Goal: Transaction & Acquisition: Purchase product/service

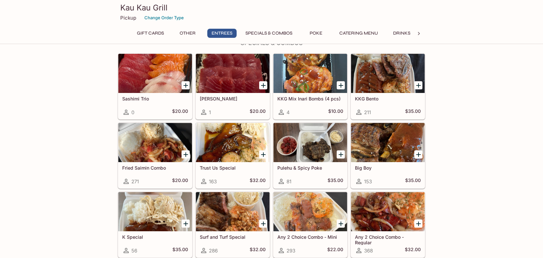
scroll to position [642, 0]
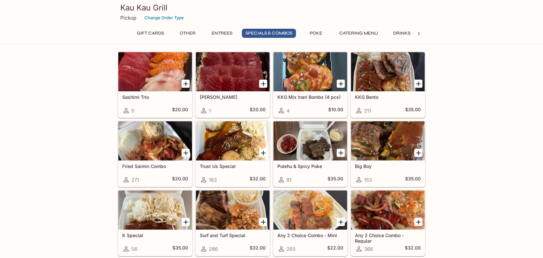
click at [379, 145] on div at bounding box center [388, 140] width 74 height 39
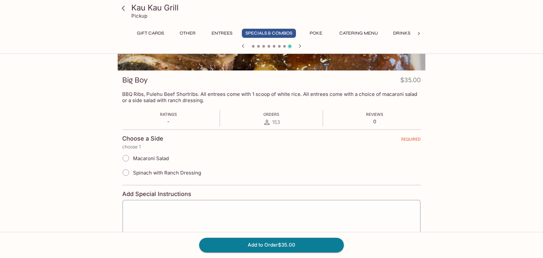
scroll to position [79, 0]
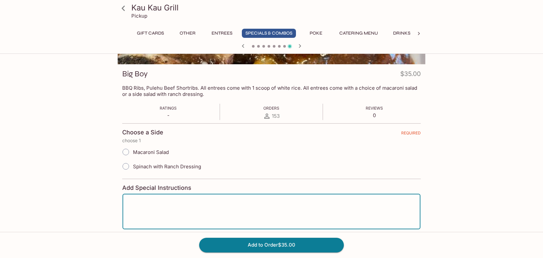
click at [157, 208] on textarea at bounding box center [271, 211] width 289 height 25
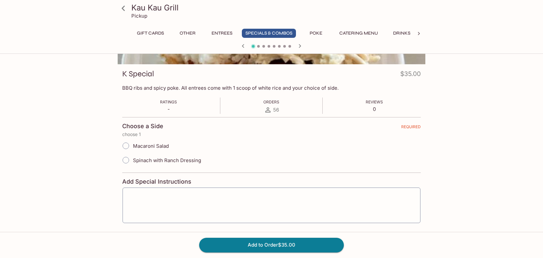
click at [243, 45] on icon "button" at bounding box center [243, 46] width 2 height 4
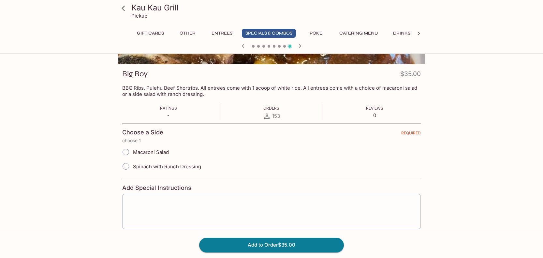
click at [126, 152] on input "Macaroni Salad" at bounding box center [126, 152] width 14 height 14
radio input "true"
click at [149, 195] on div "x ​" at bounding box center [271, 211] width 299 height 36
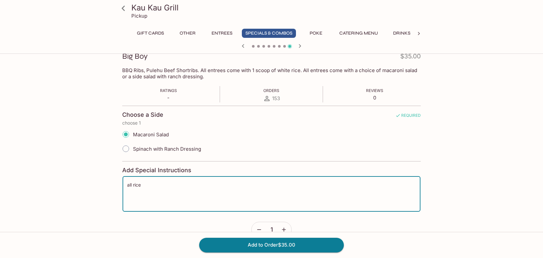
scroll to position [111, 0]
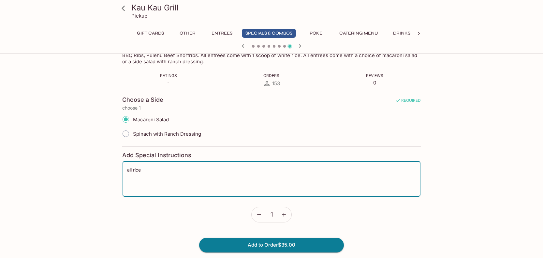
type textarea "all rice"
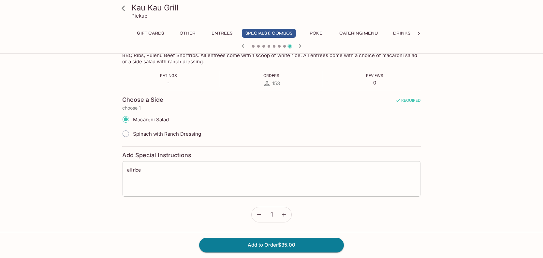
click at [125, 169] on div "all rice x ​" at bounding box center [271, 179] width 299 height 36
click at [126, 169] on div "all rice x ​" at bounding box center [271, 179] width 299 height 36
click at [122, 7] on icon at bounding box center [123, 8] width 11 height 11
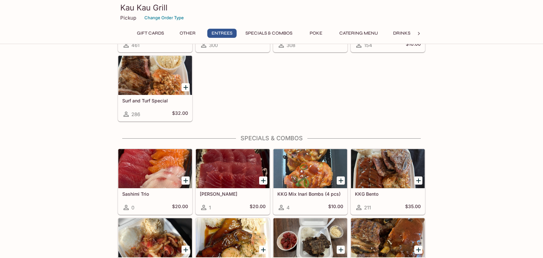
scroll to position [601, 0]
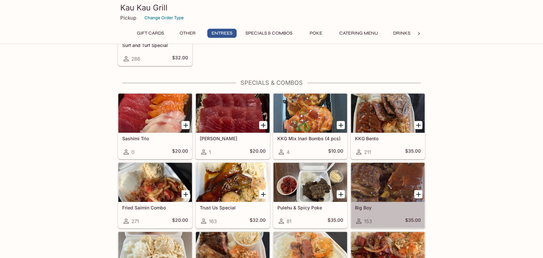
click at [384, 187] on div at bounding box center [388, 182] width 74 height 39
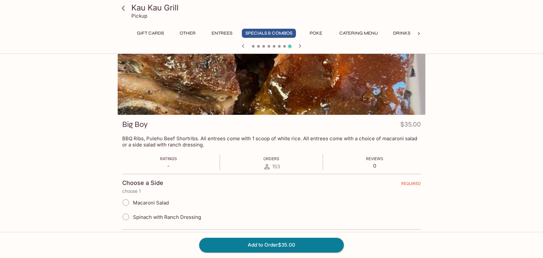
scroll to position [37, 0]
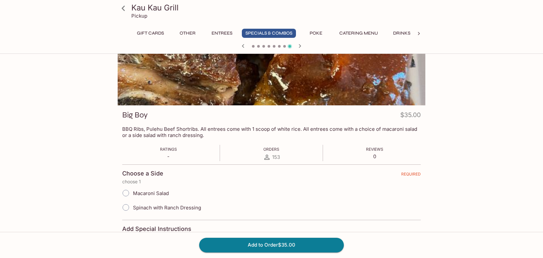
click at [128, 193] on input "Macaroni Salad" at bounding box center [126, 193] width 14 height 14
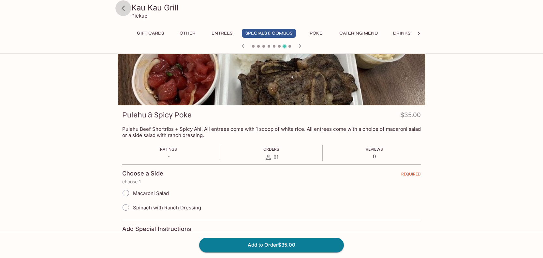
click at [123, 10] on icon at bounding box center [123, 8] width 3 height 5
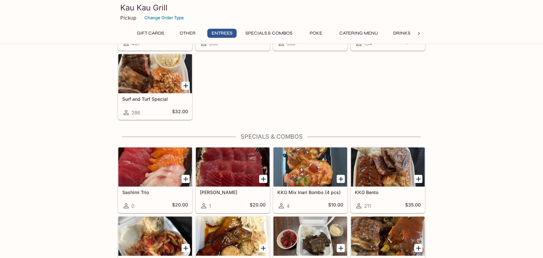
scroll to position [586, 0]
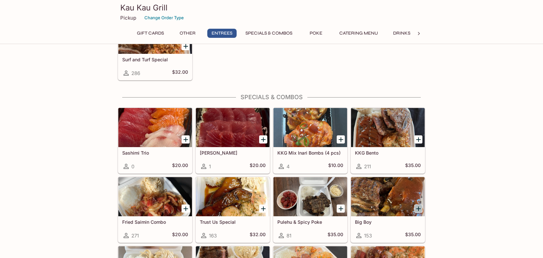
click at [419, 209] on icon "Add Big Boy" at bounding box center [418, 208] width 5 height 5
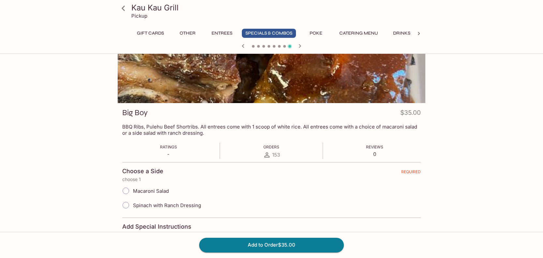
scroll to position [45, 0]
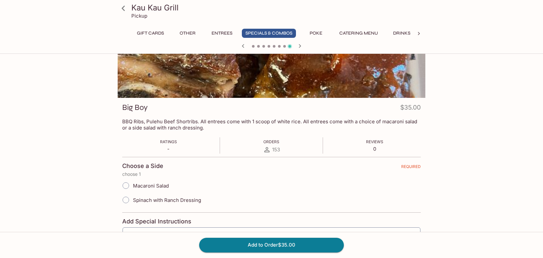
click at [126, 187] on input "Macaroni Salad" at bounding box center [126, 186] width 14 height 14
radio input "true"
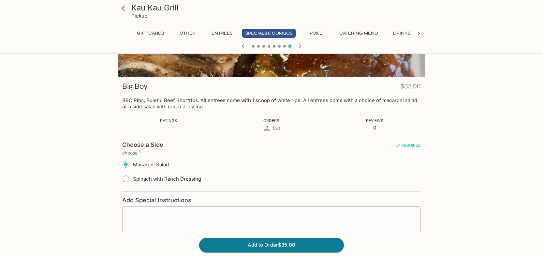
scroll to position [83, 0]
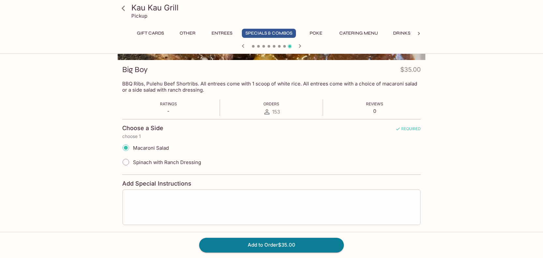
click at [144, 211] on textarea at bounding box center [271, 207] width 289 height 25
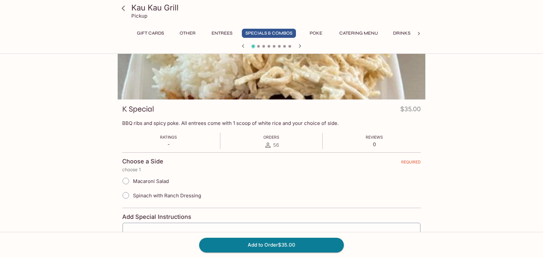
scroll to position [43, 0]
type textarea "al"
click at [241, 46] on icon "button" at bounding box center [243, 46] width 8 height 8
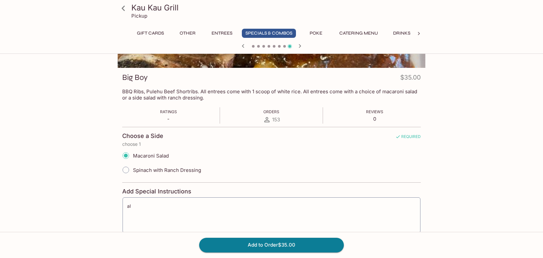
scroll to position [76, 0]
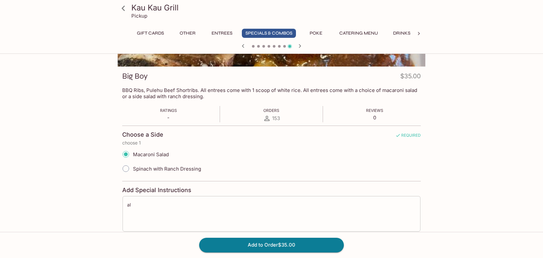
click at [164, 202] on textarea "al" at bounding box center [271, 213] width 289 height 25
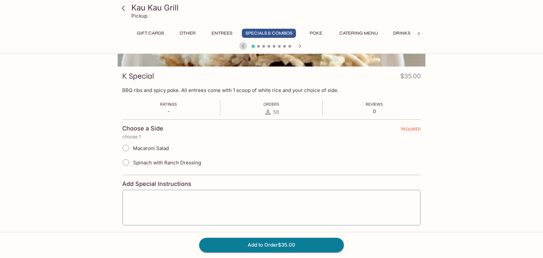
click at [240, 45] on icon "button" at bounding box center [243, 46] width 8 height 8
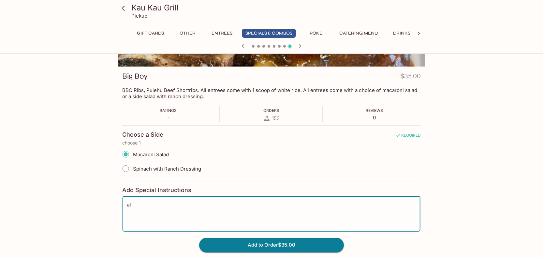
click at [163, 201] on textarea "al" at bounding box center [271, 213] width 289 height 25
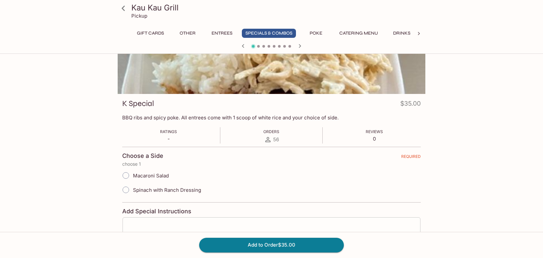
scroll to position [47, 0]
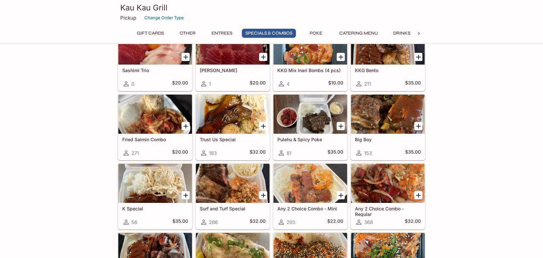
scroll to position [669, 0]
click at [382, 128] on div at bounding box center [388, 113] width 74 height 39
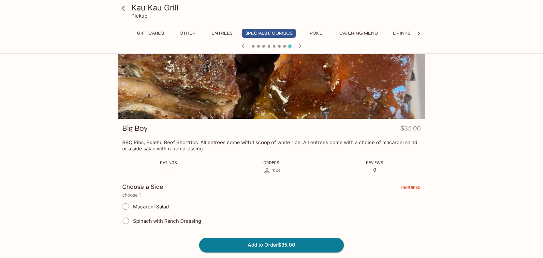
click at [125, 206] on input "Macaroni Salad" at bounding box center [126, 206] width 14 height 14
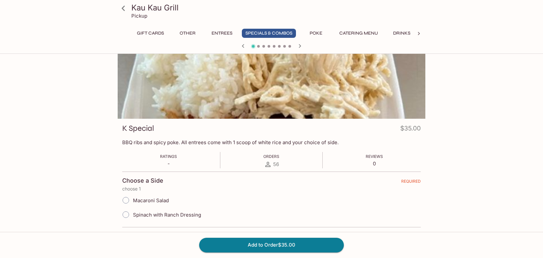
scroll to position [43, 0]
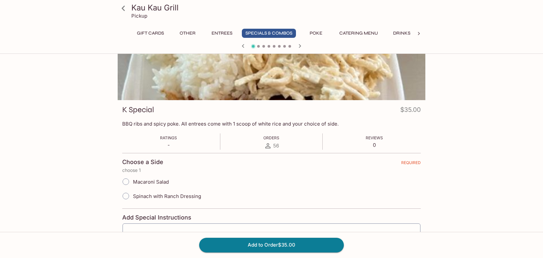
click at [125, 182] on input "Macaroni Salad" at bounding box center [126, 182] width 14 height 14
radio input "true"
click at [125, 182] on input "Macaroni Salad" at bounding box center [126, 182] width 14 height 14
click at [122, 7] on icon at bounding box center [123, 8] width 3 height 5
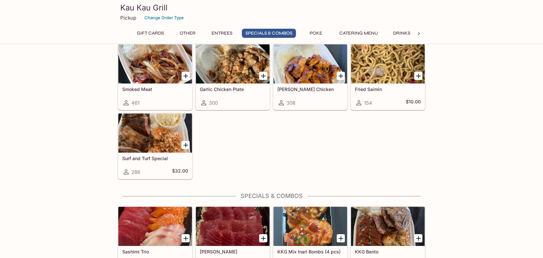
scroll to position [676, 0]
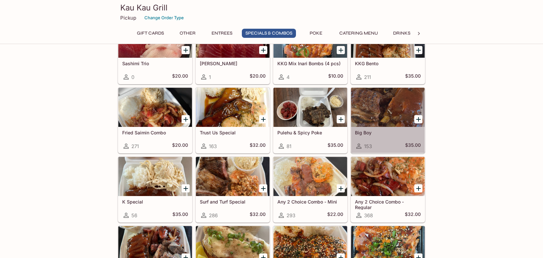
click at [378, 113] on div at bounding box center [388, 107] width 74 height 39
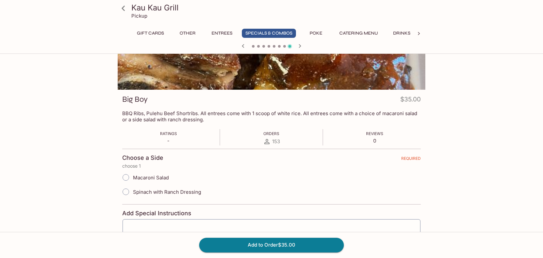
scroll to position [57, 0]
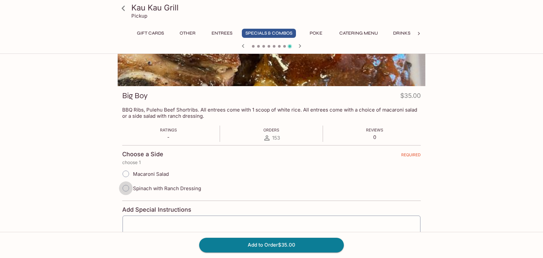
click at [129, 191] on input "Spinach with Ranch Dressing" at bounding box center [126, 188] width 14 height 14
radio input "true"
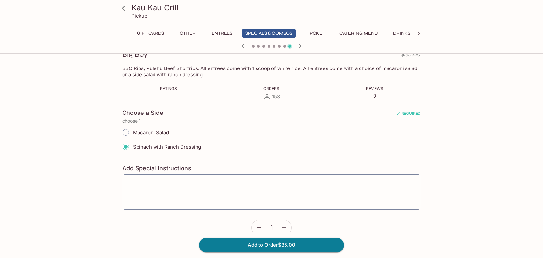
scroll to position [100, 0]
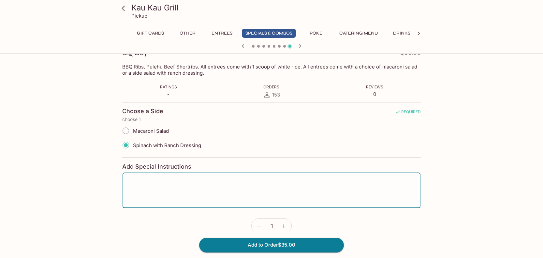
click at [164, 195] on textarea at bounding box center [271, 190] width 289 height 25
type textarea "a"
type textarea "no spinach. all rice"
click at [262, 240] on button "Add to Order $35.00" at bounding box center [271, 245] width 145 height 14
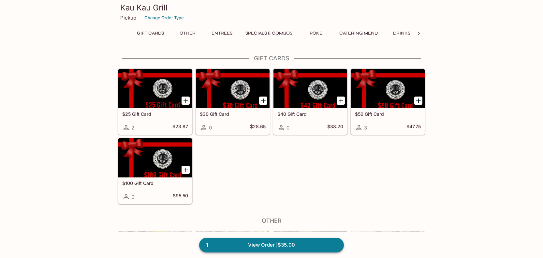
click at [250, 246] on link "1 View Order | $35.00" at bounding box center [271, 245] width 145 height 14
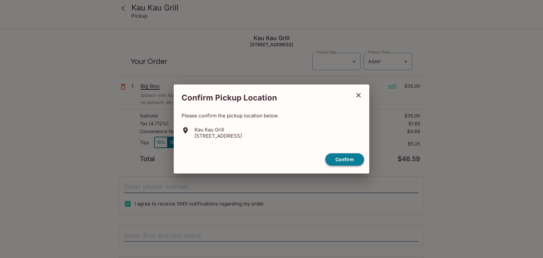
click at [351, 158] on button "Confirm" at bounding box center [344, 159] width 39 height 13
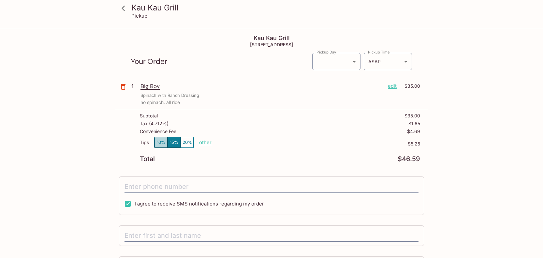
click at [162, 142] on button "10%" at bounding box center [160, 142] width 13 height 11
click at [205, 143] on p "other" at bounding box center [205, 142] width 12 height 6
type input "0.00"
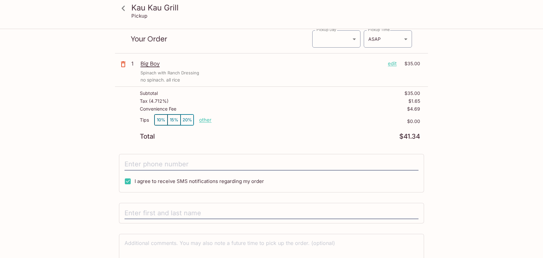
scroll to position [41, 0]
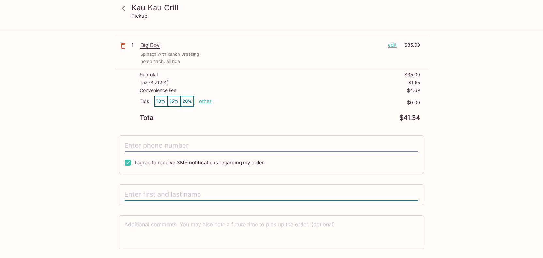
click at [145, 195] on input "text" at bounding box center [271, 194] width 294 height 12
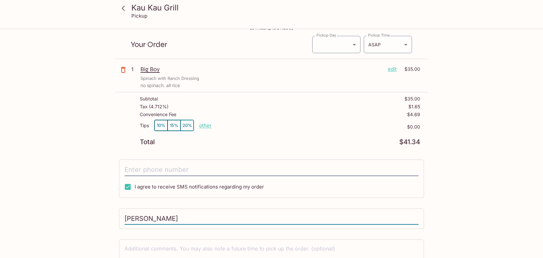
scroll to position [7, 0]
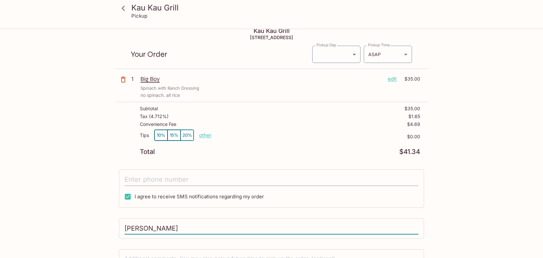
type input "[PERSON_NAME]"
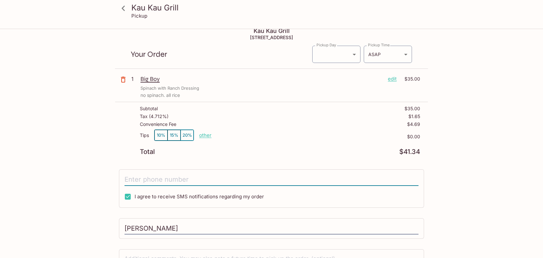
click at [141, 178] on input "tel" at bounding box center [271, 179] width 294 height 12
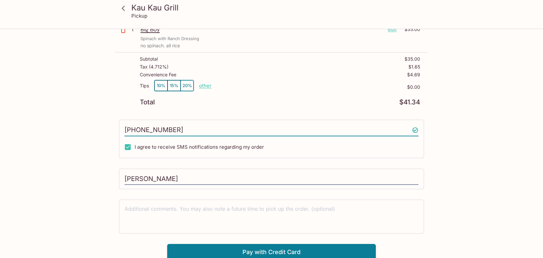
scroll to position [59, 0]
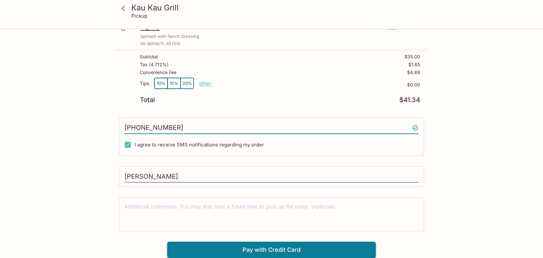
type input "[PHONE_NUMBER]"
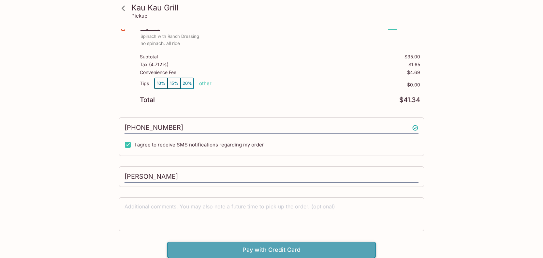
click at [232, 250] on button "Pay with Credit Card" at bounding box center [271, 249] width 209 height 16
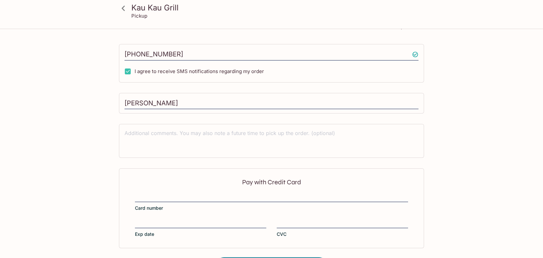
scroll to position [157, 0]
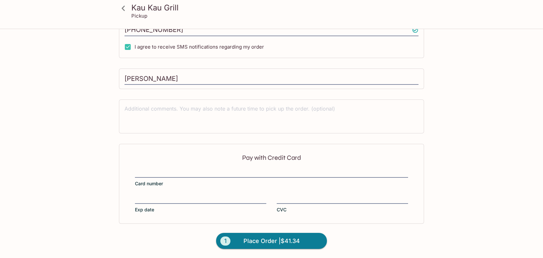
click at [186, 177] on div at bounding box center [271, 172] width 273 height 9
click at [186, 169] on input "Card number" at bounding box center [271, 169] width 273 height 0
click at [275, 241] on span "Place Order | $41.34" at bounding box center [271, 241] width 56 height 10
